Goal: Task Accomplishment & Management: Manage account settings

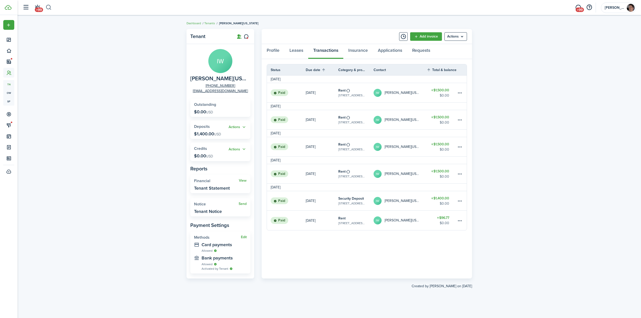
click at [47, 6] on button "button" at bounding box center [49, 7] width 6 height 9
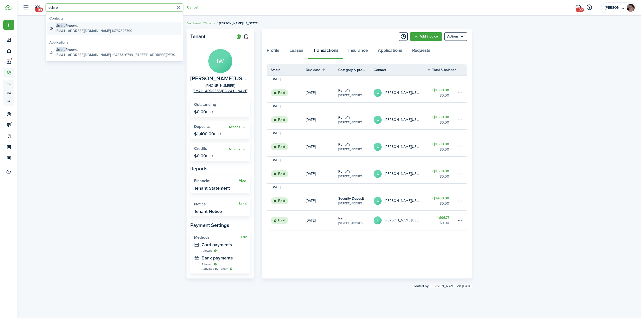
type input "uclare"
click at [79, 29] on global-search-item-description "[EMAIL_ADDRESS][DOMAIN_NAME] 16787326799" at bounding box center [94, 30] width 77 height 5
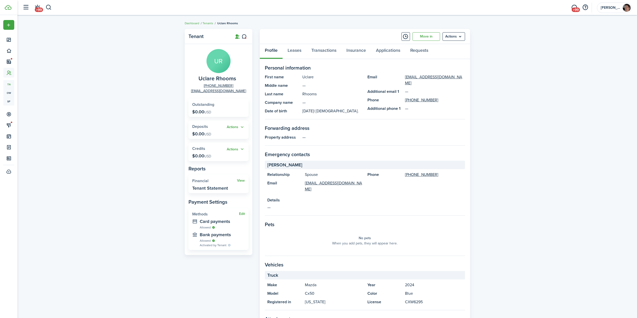
click at [132, 132] on div "Tenant UR Uclare Rhooms [PHONE_NUMBER] [EMAIL_ADDRESS][DOMAIN_NAME] Outstanding…" at bounding box center [328, 195] width 620 height 337
click at [397, 48] on link "Applications" at bounding box center [388, 51] width 34 height 15
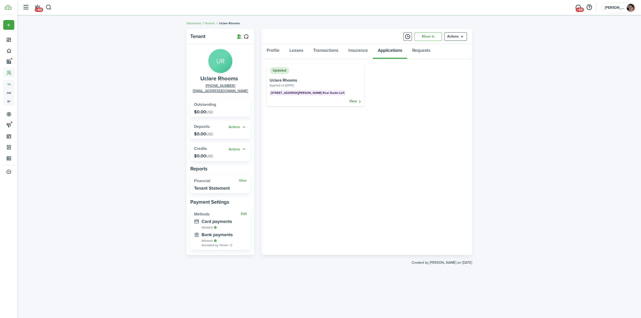
click at [352, 104] on link "View" at bounding box center [355, 101] width 12 height 5
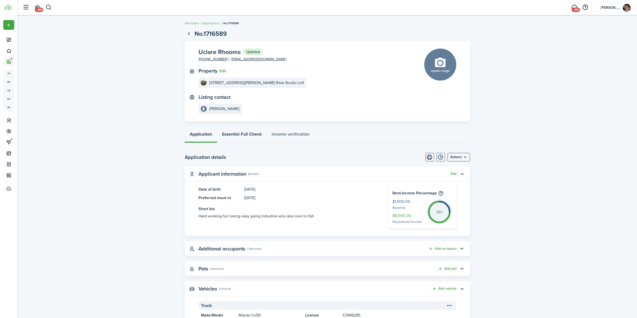
click at [244, 135] on link "Essential Full Check" at bounding box center [242, 135] width 50 height 15
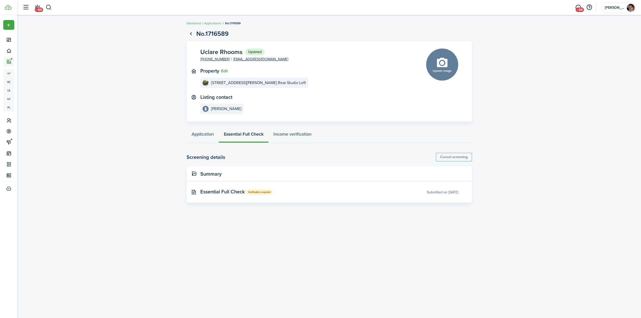
click at [98, 190] on application-view-layout "No.1716589 Uclare Rhooms Updated [PHONE_NUMBER] [EMAIL_ADDRESS][DOMAIN_NAME] Pr…" at bounding box center [330, 115] width 624 height 176
click at [203, 132] on link "Application" at bounding box center [203, 135] width 32 height 15
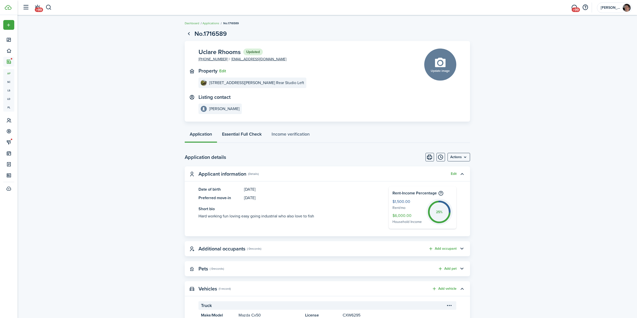
click at [249, 133] on link "Essential Full Check" at bounding box center [242, 135] width 50 height 15
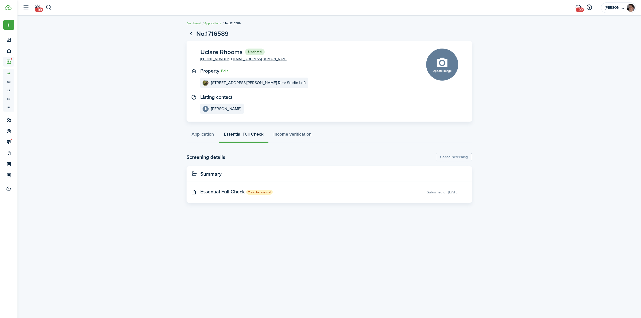
click at [115, 88] on application-view-layout "No.1716589 Uclare Rhooms Updated [PHONE_NUMBER] [EMAIL_ADDRESS][DOMAIN_NAME] Pr…" at bounding box center [330, 115] width 624 height 176
click at [105, 92] on application-view-layout "No.1716589 Uclare Rhooms Updated [PHONE_NUMBER] [EMAIL_ADDRESS][DOMAIN_NAME] Pr…" at bounding box center [330, 115] width 624 height 176
click at [53, 9] on header-wrapper "+99 +99 [PERSON_NAME]" at bounding box center [328, 7] width 616 height 15
click at [50, 7] on button "button" at bounding box center [49, 7] width 6 height 9
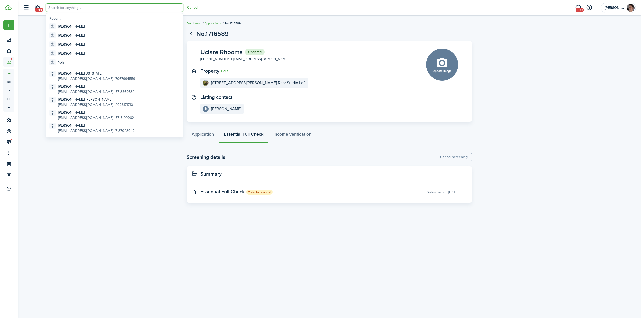
click at [74, 10] on input "search" at bounding box center [115, 7] width 138 height 9
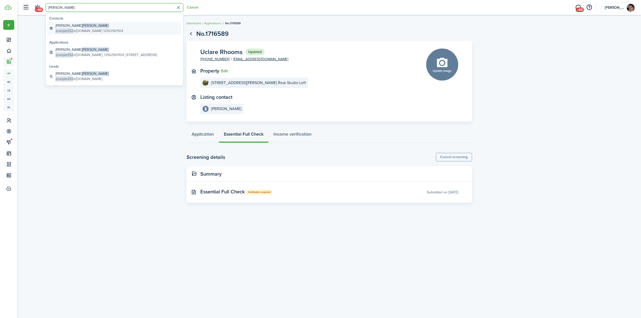
type input "[PERSON_NAME]"
click at [82, 27] on span "[PERSON_NAME]" at bounding box center [95, 25] width 27 height 5
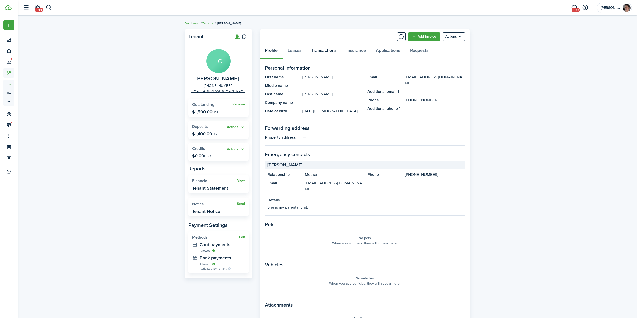
click at [315, 52] on link "Transactions" at bounding box center [324, 51] width 35 height 15
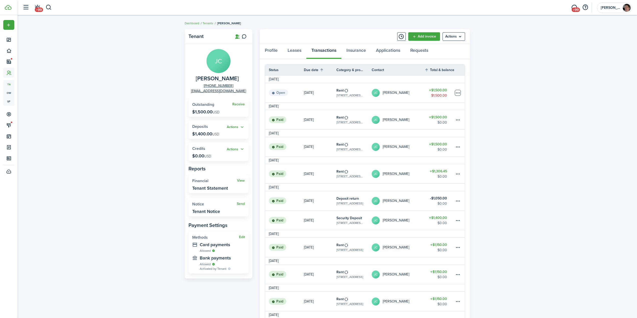
click at [460, 93] on table-menu-btn-icon at bounding box center [458, 93] width 6 height 6
click at [428, 172] on button "Delete" at bounding box center [439, 173] width 44 height 9
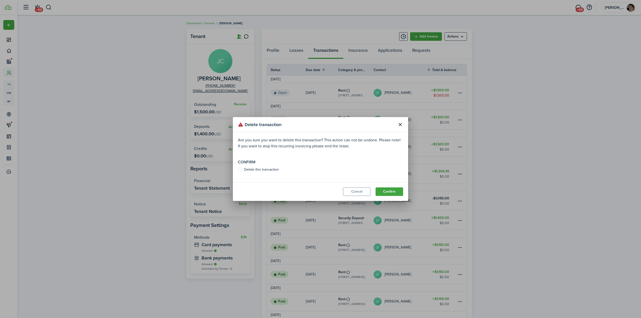
click at [272, 168] on label "Delete this transaction" at bounding box center [258, 170] width 41 height 4
click at [238, 170] on input "Delete this transaction" at bounding box center [238, 170] width 0 height 0
checkbox input "true"
click at [394, 192] on button "Confirm" at bounding box center [390, 192] width 28 height 9
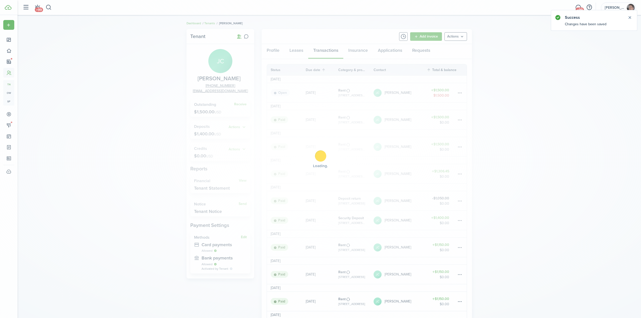
click at [126, 124] on div "Loading" at bounding box center [320, 159] width 641 height 318
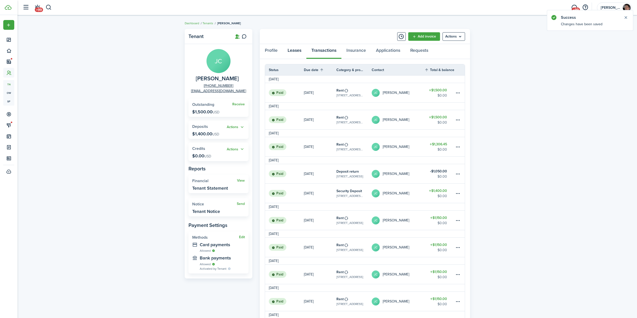
click at [297, 51] on link "Leases" at bounding box center [295, 51] width 24 height 15
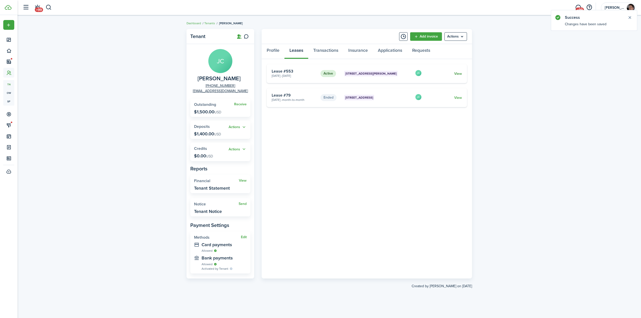
click at [457, 75] on link "View" at bounding box center [458, 73] width 8 height 5
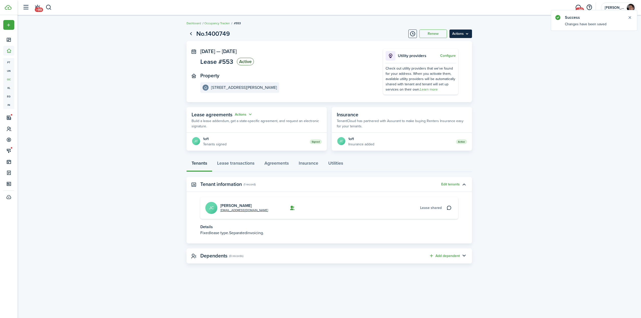
click at [459, 35] on menu-btn "Actions" at bounding box center [461, 34] width 23 height 9
click at [443, 62] on link "End Lease" at bounding box center [450, 62] width 44 height 9
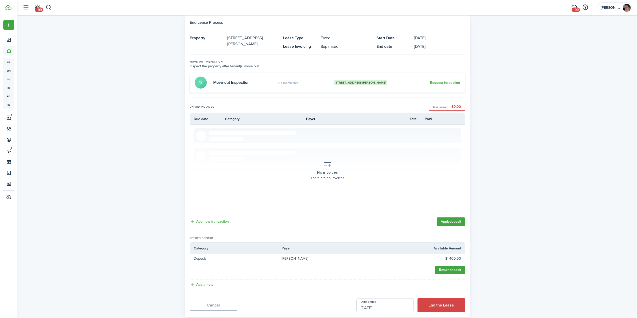
scroll to position [27, 0]
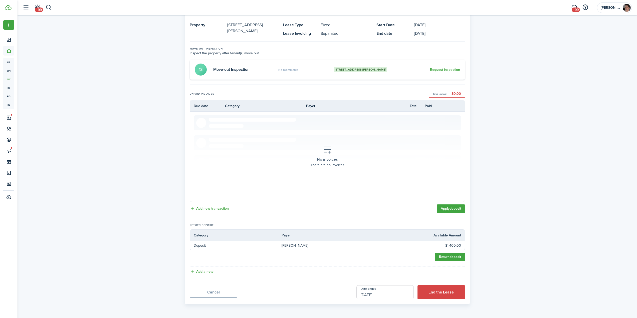
click at [382, 293] on input "[DATE]" at bounding box center [385, 292] width 57 height 14
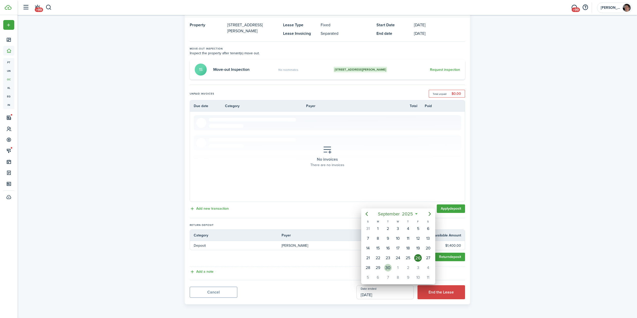
click at [387, 269] on div "30" at bounding box center [388, 268] width 8 height 8
type input "[DATE]"
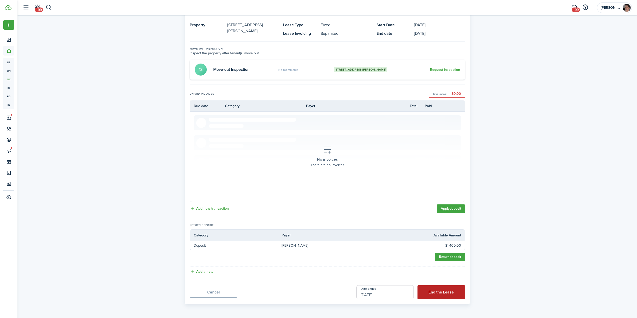
click at [443, 297] on button "End the Lease" at bounding box center [442, 292] width 48 height 14
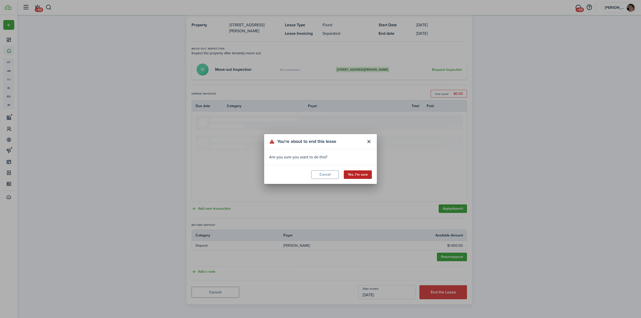
click at [360, 172] on button "Yes, I'm sure" at bounding box center [358, 175] width 28 height 9
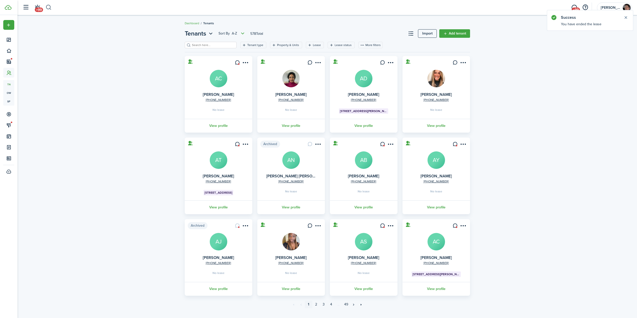
click at [50, 7] on button "button" at bounding box center [49, 7] width 6 height 9
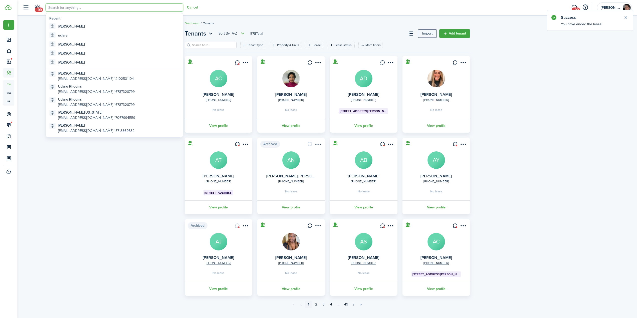
click at [79, 9] on input "search" at bounding box center [115, 7] width 138 height 9
click at [98, 173] on div "Tenants Sort by A-Z 578 Total Import Add tenant Tenant type Property & Units Le…" at bounding box center [328, 172] width 620 height 290
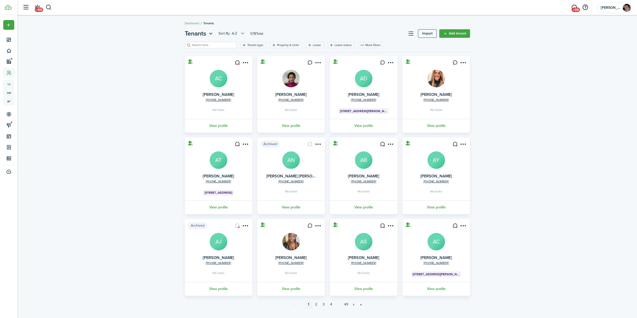
scroll to position [9, 0]
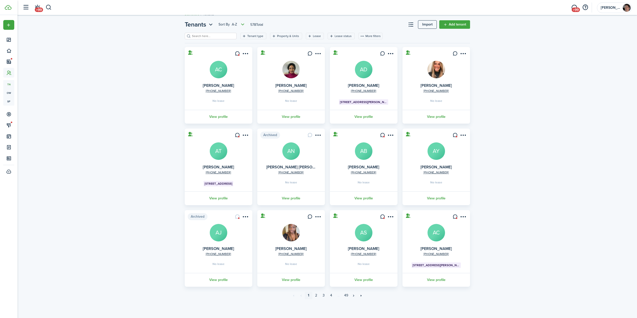
click at [121, 76] on div "Tenants Sort by A-Z 578 Total Import Add tenant Tenant type Property & Units Le…" at bounding box center [328, 163] width 620 height 290
click at [554, 111] on div "Tenants Sort by A-Z 578 Total Import Add tenant Tenant type Property & Units Le…" at bounding box center [328, 163] width 620 height 290
click at [581, 90] on div "Tenants Sort by A-Z 578 Total Import Add tenant Tenant type Property & Units Le…" at bounding box center [328, 163] width 620 height 290
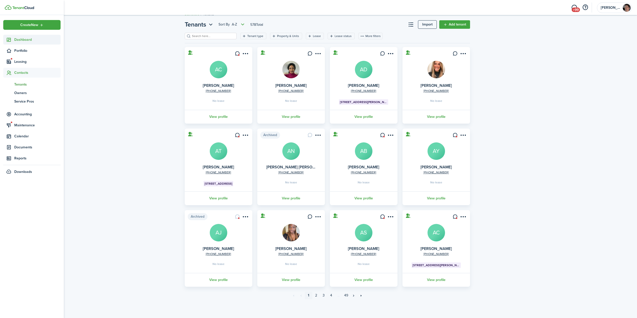
click at [24, 42] on span "Dashboard" at bounding box center [37, 39] width 46 height 5
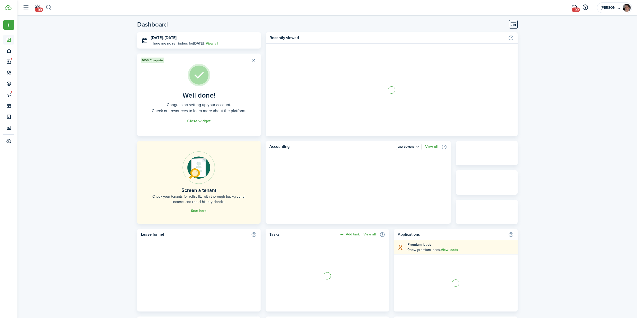
click at [50, 6] on button "button" at bounding box center [49, 7] width 6 height 9
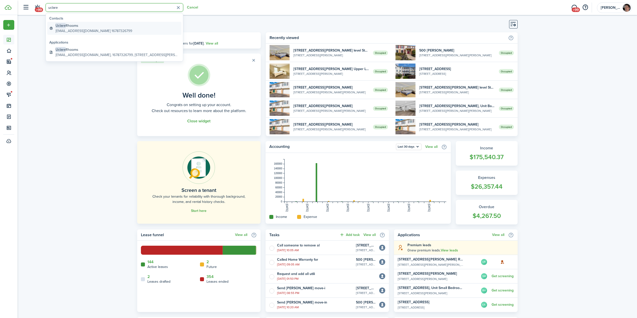
type input "uclare"
click at [75, 31] on global-search-item-description "[EMAIL_ADDRESS][DOMAIN_NAME] 16787326799" at bounding box center [94, 30] width 77 height 5
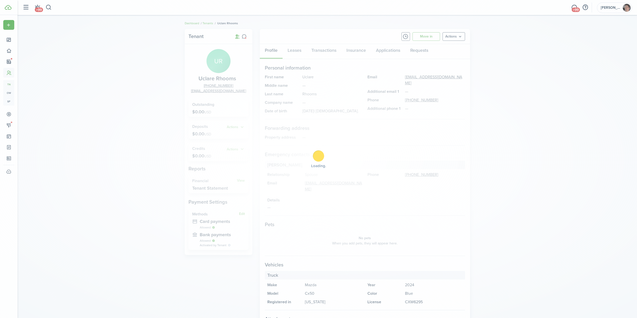
click at [100, 148] on div "Loading" at bounding box center [318, 159] width 637 height 318
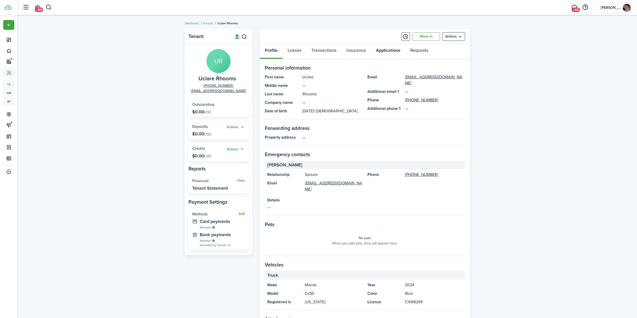
click at [383, 48] on link "Applications" at bounding box center [388, 51] width 34 height 15
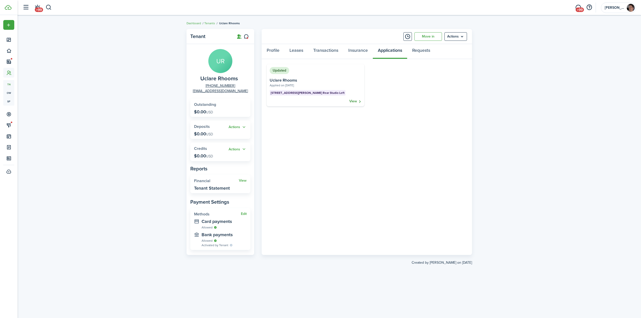
click at [355, 101] on link "View" at bounding box center [355, 101] width 12 height 5
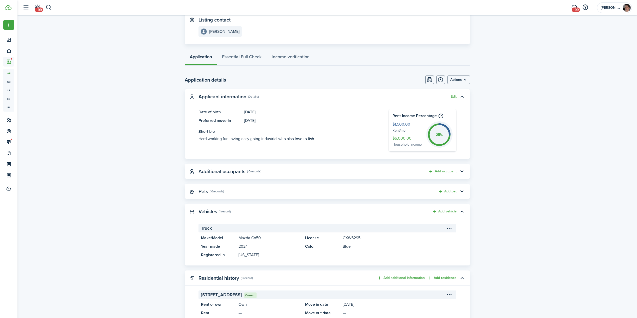
scroll to position [69, 0]
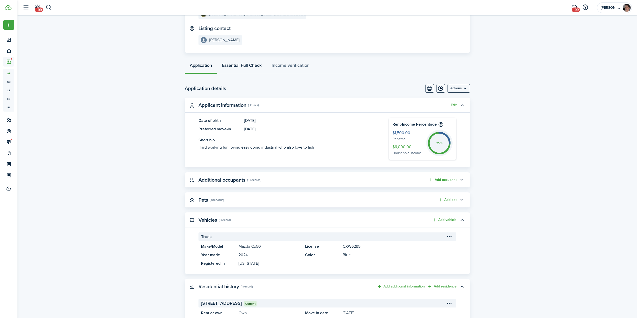
click at [240, 63] on link "Essential Full Check" at bounding box center [242, 66] width 50 height 15
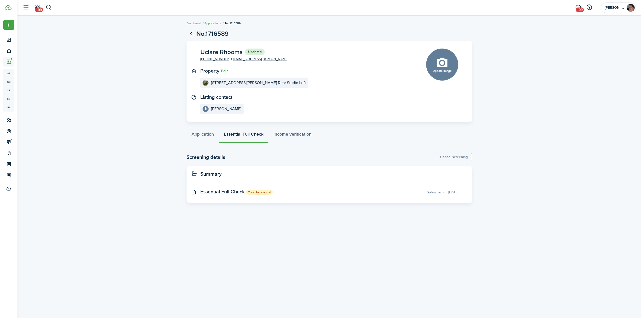
drag, startPoint x: 130, startPoint y: 152, endPoint x: 130, endPoint y: 147, distance: 5.3
click at [130, 151] on application-view-layout "No.1716589 Uclare Rhooms Updated [PHONE_NUMBER] [EMAIL_ADDRESS][DOMAIN_NAME] Pr…" at bounding box center [330, 115] width 624 height 176
click at [130, 147] on application-view-layout "No.1716589 Uclare Rhooms Updated [PHONE_NUMBER] [EMAIL_ADDRESS][DOMAIN_NAME] Pr…" at bounding box center [330, 115] width 624 height 176
click at [132, 138] on application-view-layout "No.1716589 Uclare Rhooms Updated [PHONE_NUMBER] [EMAIL_ADDRESS][DOMAIN_NAME] Pr…" at bounding box center [330, 115] width 624 height 176
click at [105, 91] on application-view-layout "No.1716589 Uclare Rhooms Updated [PHONE_NUMBER] [EMAIL_ADDRESS][DOMAIN_NAME] Pr…" at bounding box center [330, 115] width 624 height 176
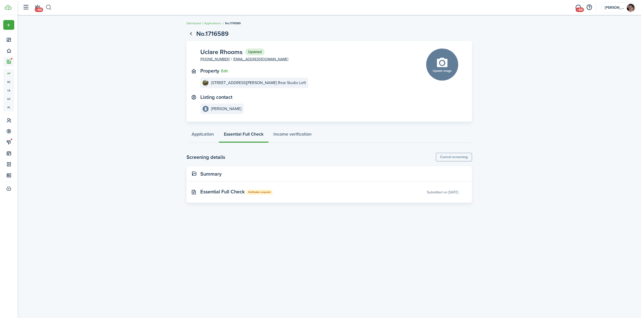
click at [48, 6] on button "button" at bounding box center [49, 7] width 6 height 9
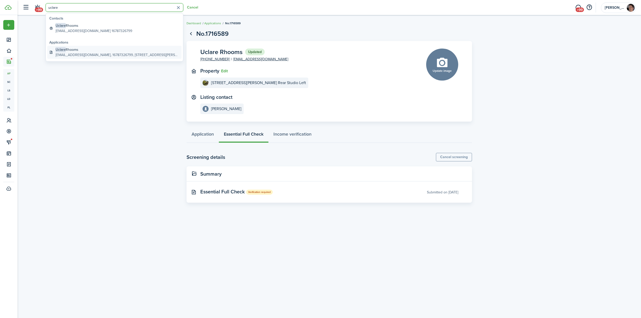
type input "uclare"
click at [82, 56] on global-search-item-description "[EMAIL_ADDRESS][DOMAIN_NAME], 16787326799, [STREET_ADDRESS][PERSON_NAME][PERSON…" at bounding box center [118, 54] width 124 height 5
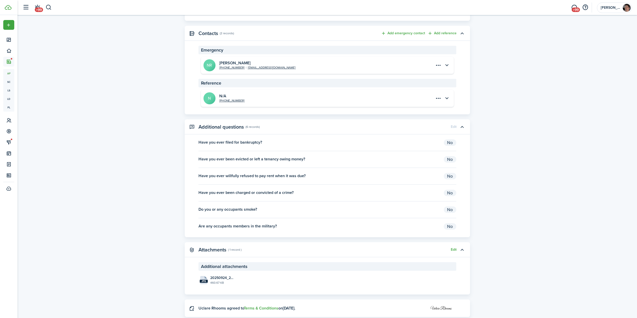
scroll to position [545, 0]
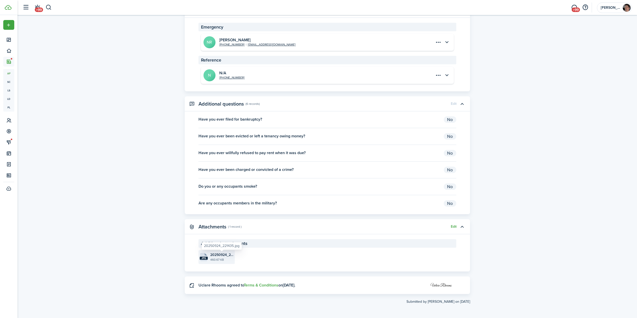
click at [217, 257] on span "20250924_221435.jpg" at bounding box center [221, 254] width 23 height 5
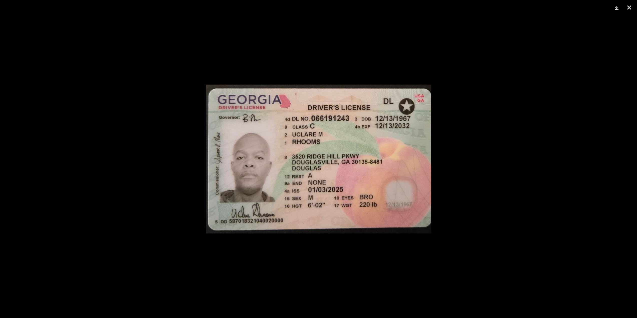
click at [152, 159] on div at bounding box center [318, 159] width 637 height 318
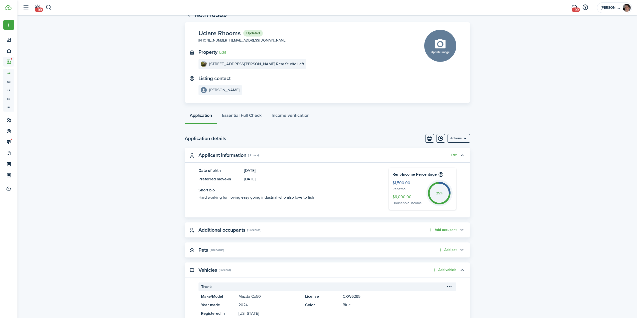
scroll to position [0, 0]
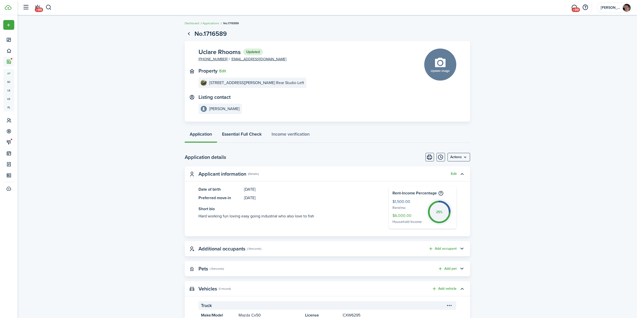
click at [247, 135] on link "Essential Full Check" at bounding box center [242, 135] width 50 height 15
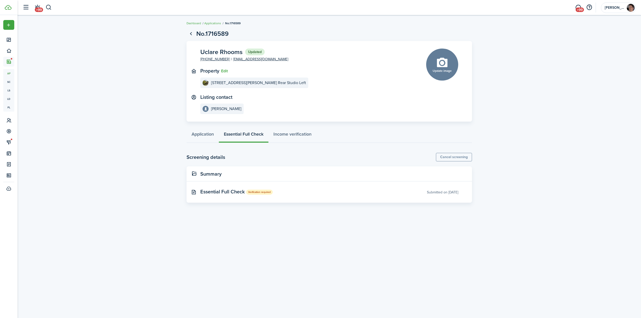
click at [142, 161] on application-view-layout "No.1716589 Uclare Rhooms Updated [PHONE_NUMBER] [EMAIL_ADDRESS][DOMAIN_NAME] Pr…" at bounding box center [330, 115] width 624 height 176
click at [304, 136] on link "Income verification" at bounding box center [292, 135] width 48 height 15
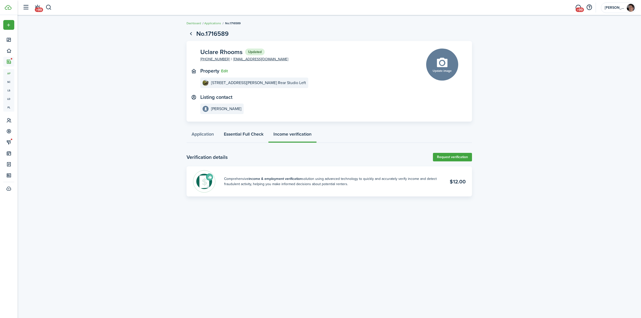
click at [242, 135] on link "Essential Full Check" at bounding box center [244, 135] width 50 height 15
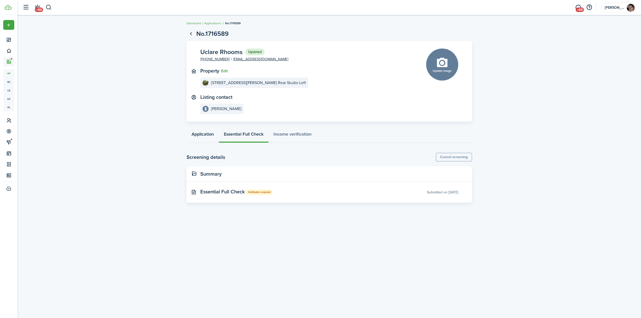
click at [199, 133] on link "Application" at bounding box center [203, 135] width 32 height 15
